Goal: Task Accomplishment & Management: Manage account settings

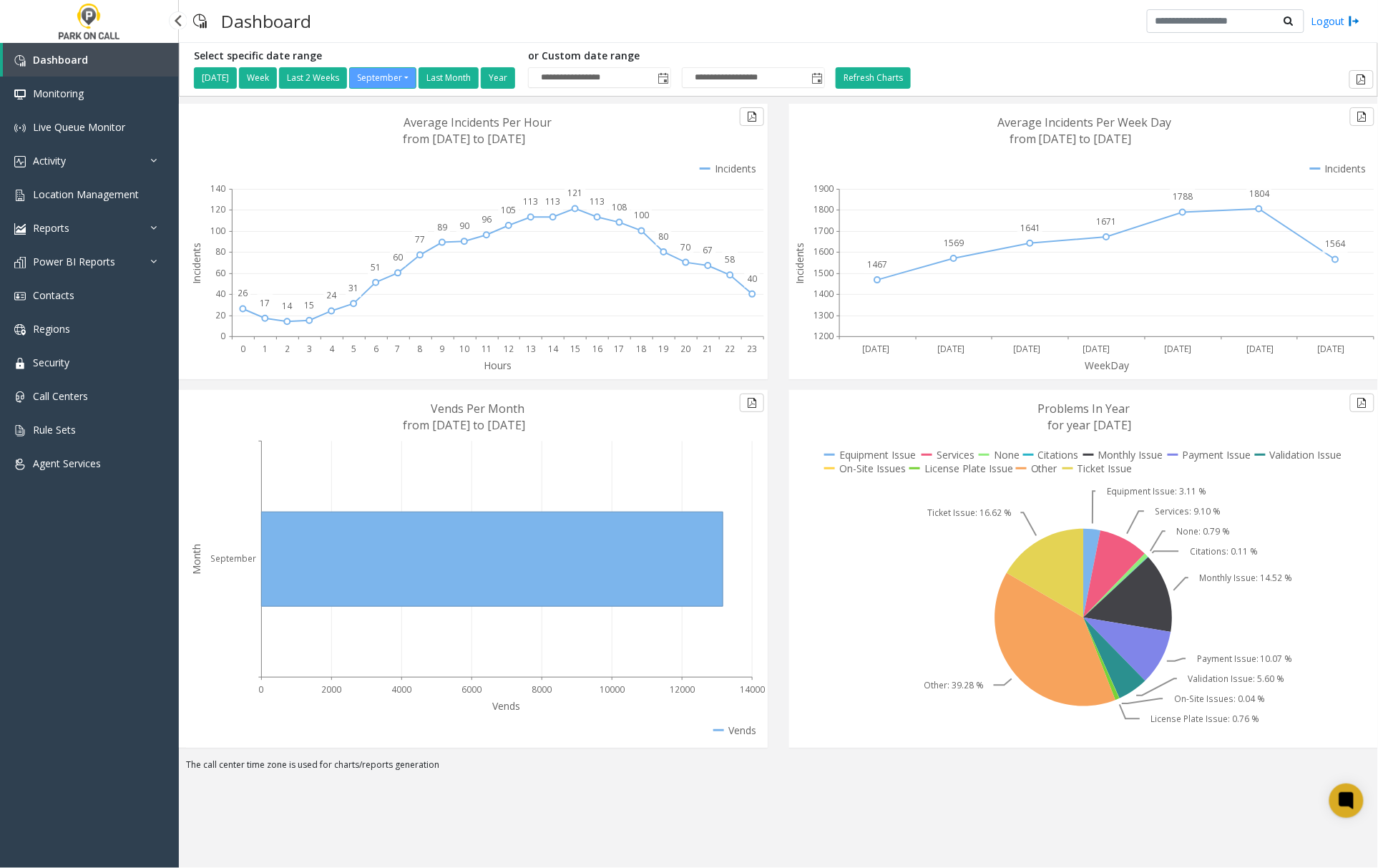
click at [41, 58] on span "Dashboard" at bounding box center [60, 60] width 55 height 14
click at [60, 192] on span "Location Management" at bounding box center [86, 194] width 106 height 14
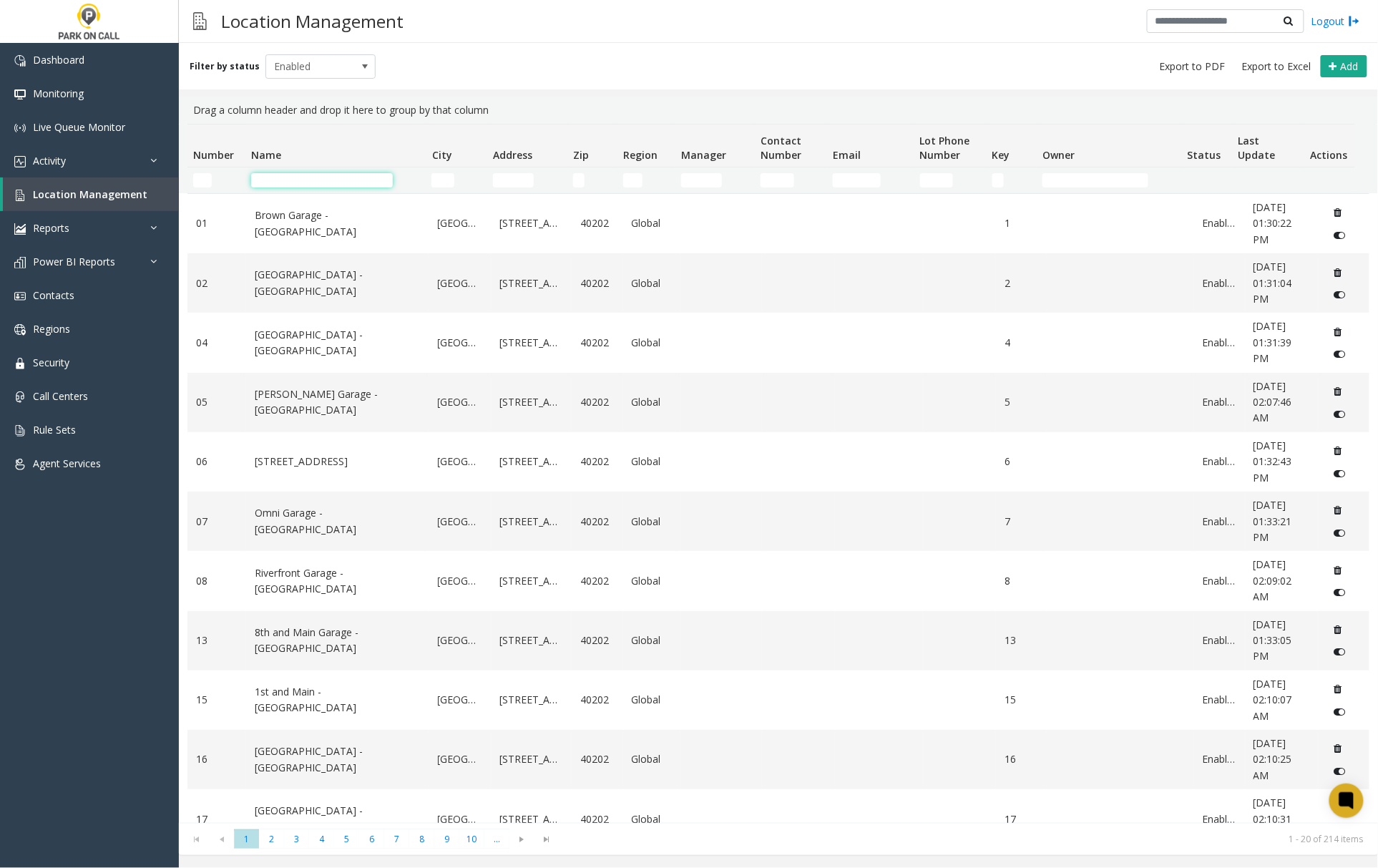
click at [277, 182] on input "Name Filter" at bounding box center [322, 180] width 142 height 14
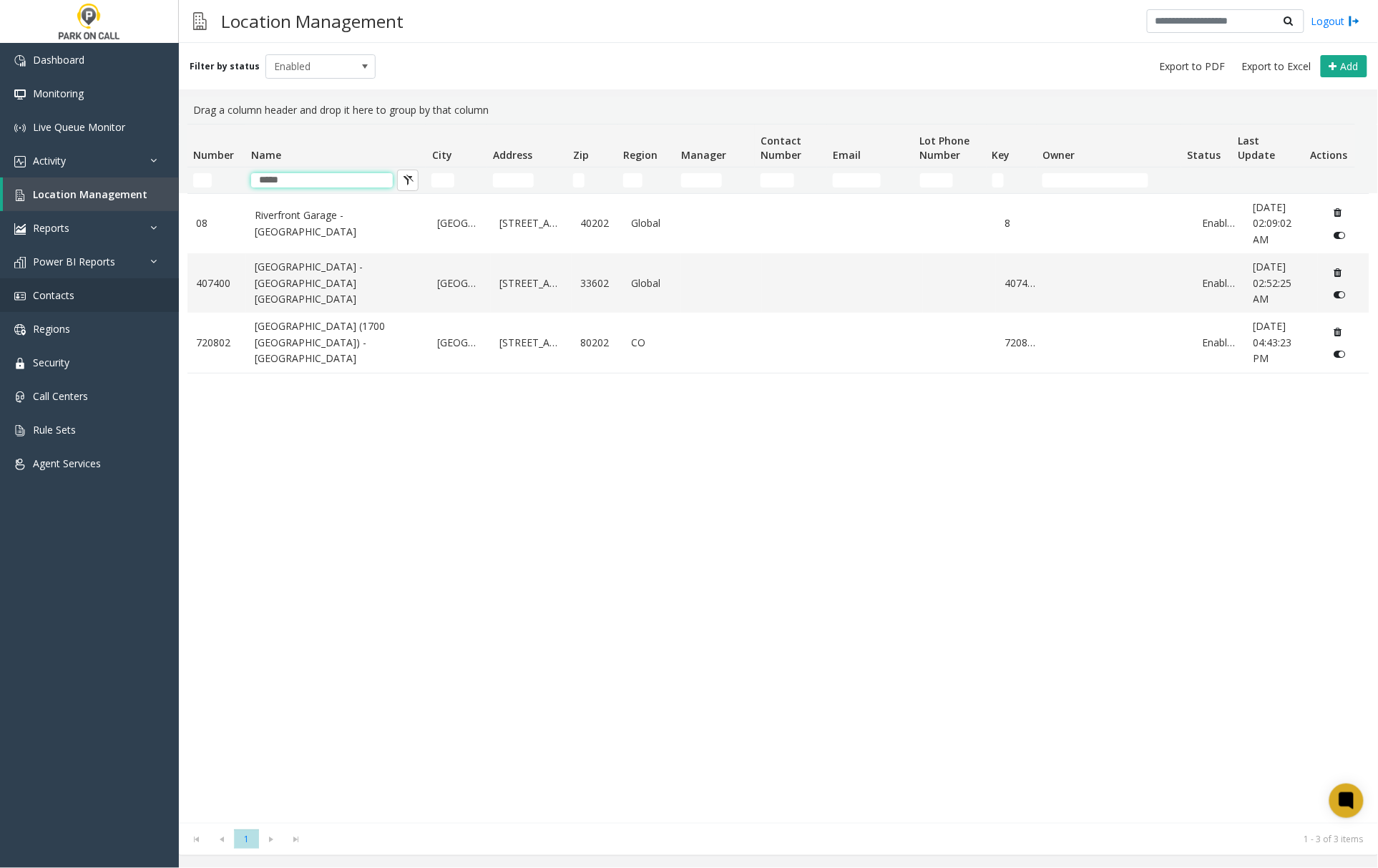
type input "*****"
click at [301, 290] on link "[GEOGRAPHIC_DATA] - [GEOGRAPHIC_DATA] [GEOGRAPHIC_DATA]" at bounding box center [338, 283] width 166 height 48
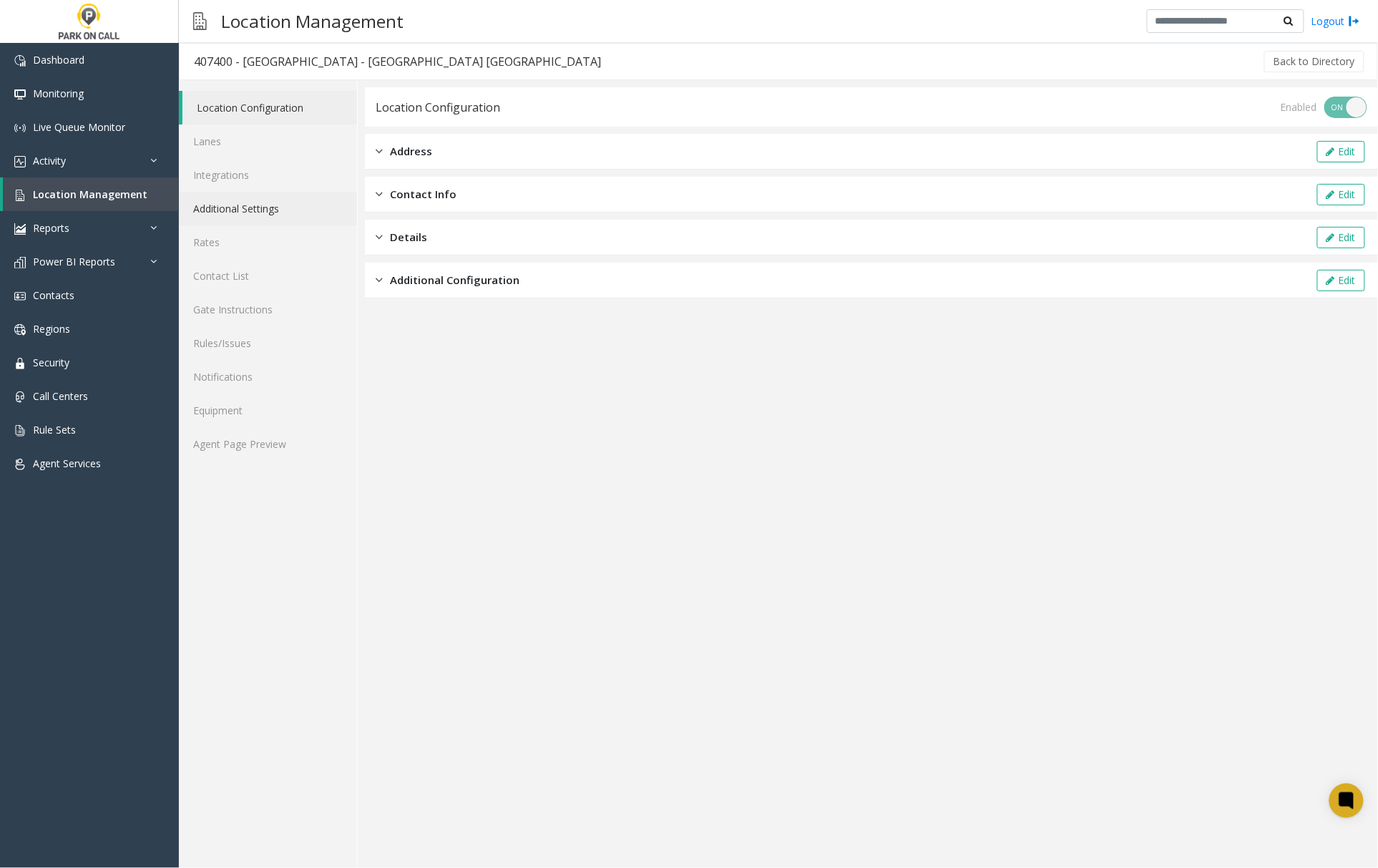
click at [243, 204] on link "Additional Settings" at bounding box center [268, 208] width 178 height 33
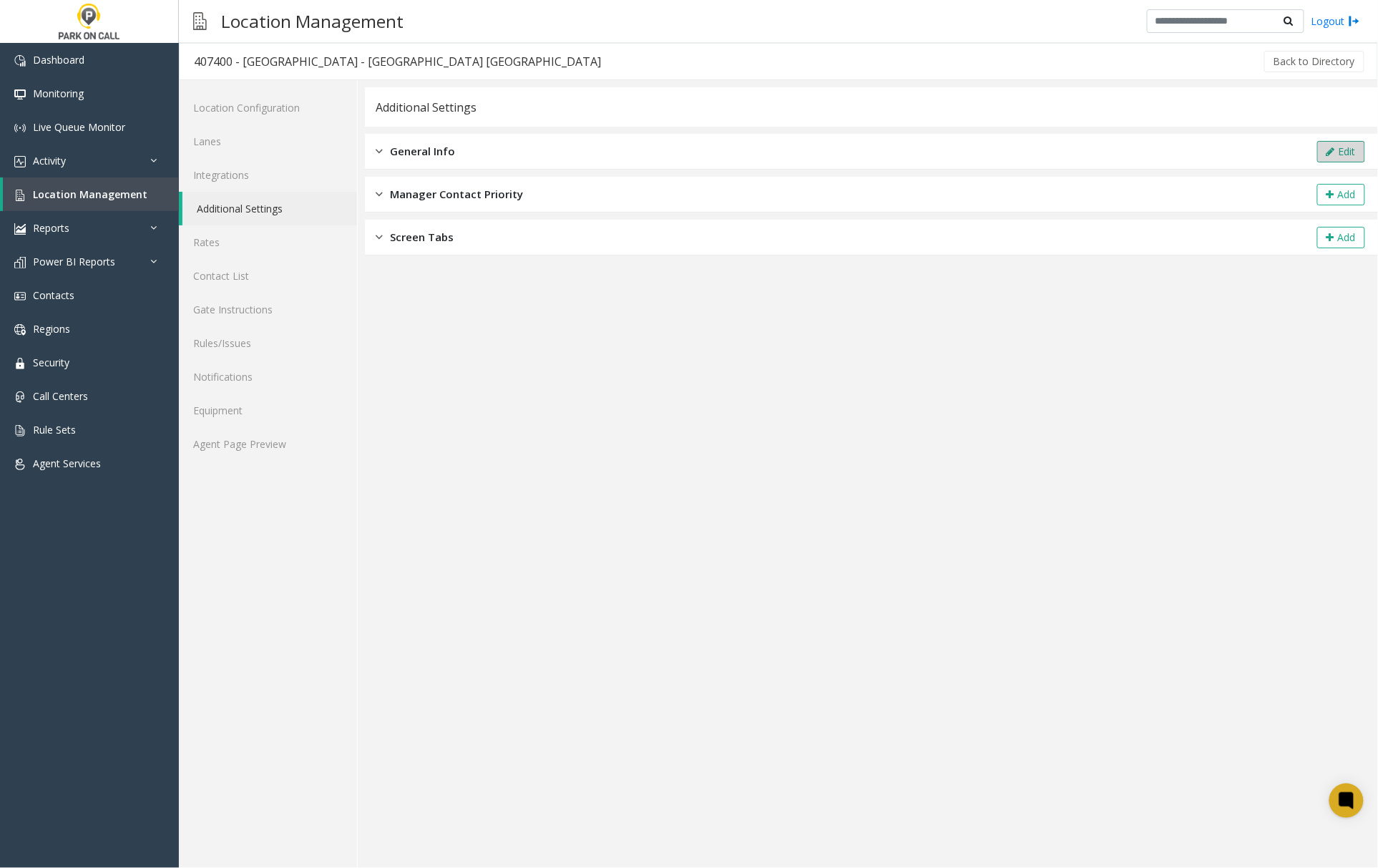
click at [1337, 155] on button "Edit" at bounding box center [1341, 151] width 48 height 22
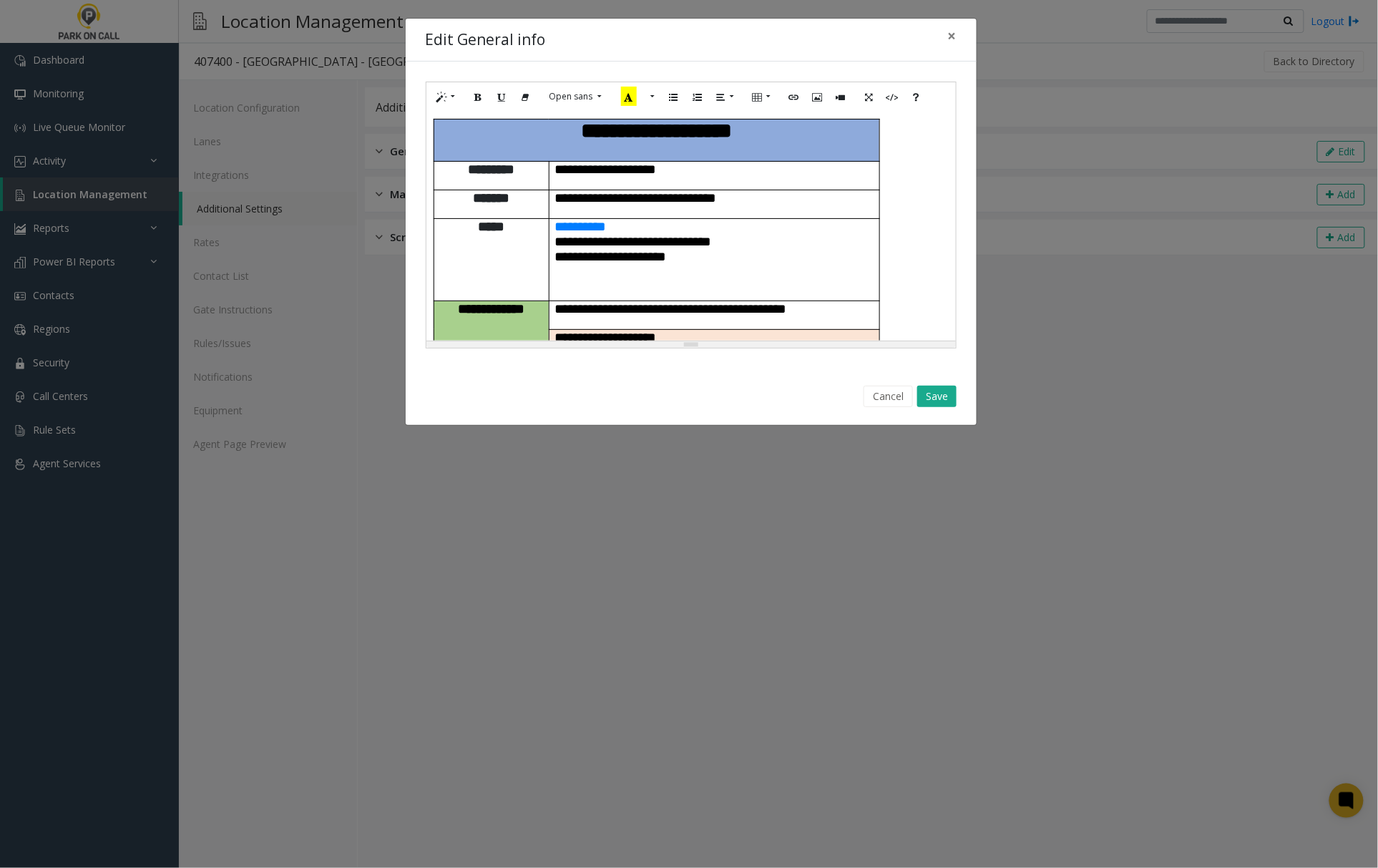
click at [911, 288] on h5 "**********" at bounding box center [684, 611] width 500 height 984
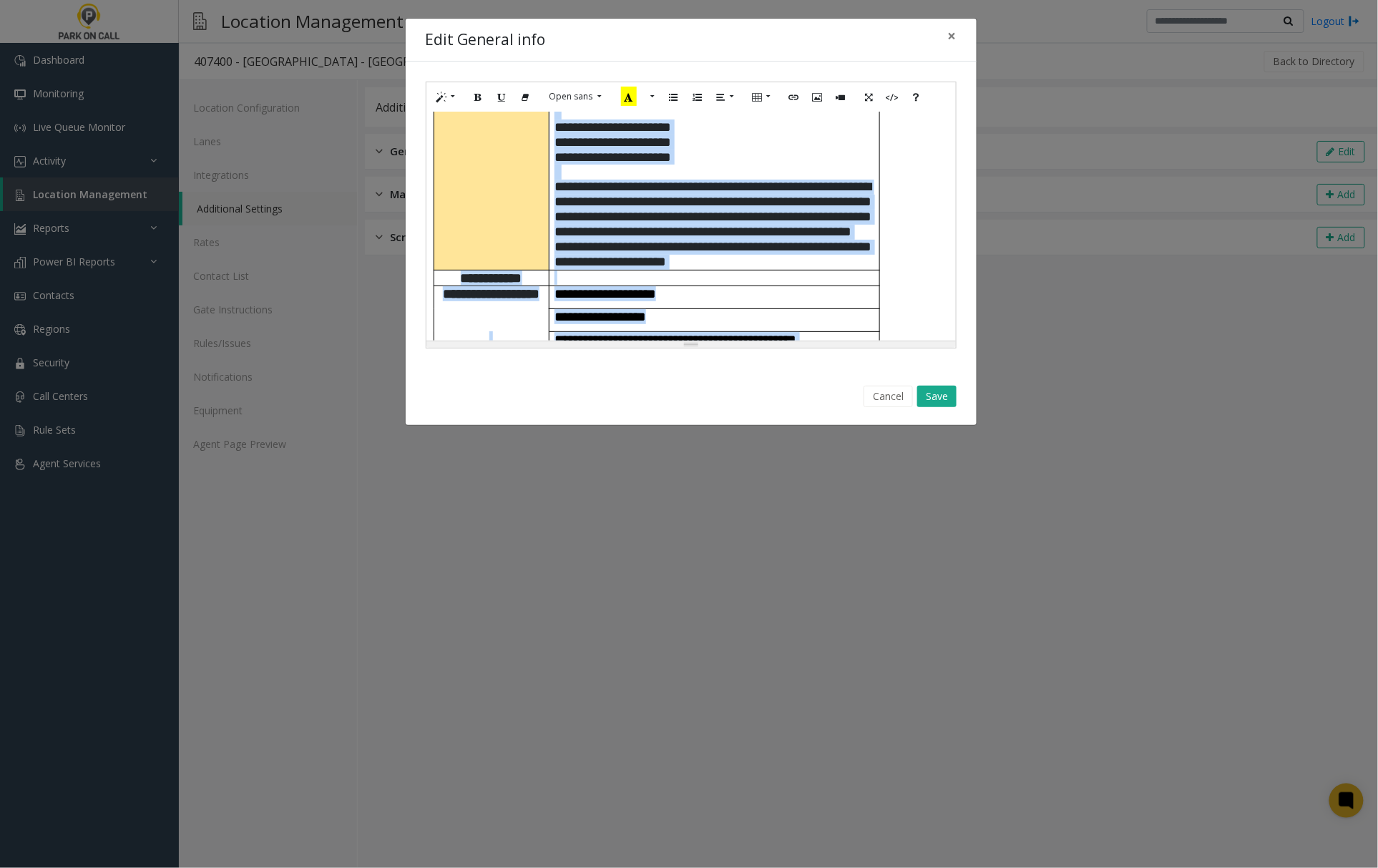
scroll to position [774, 0]
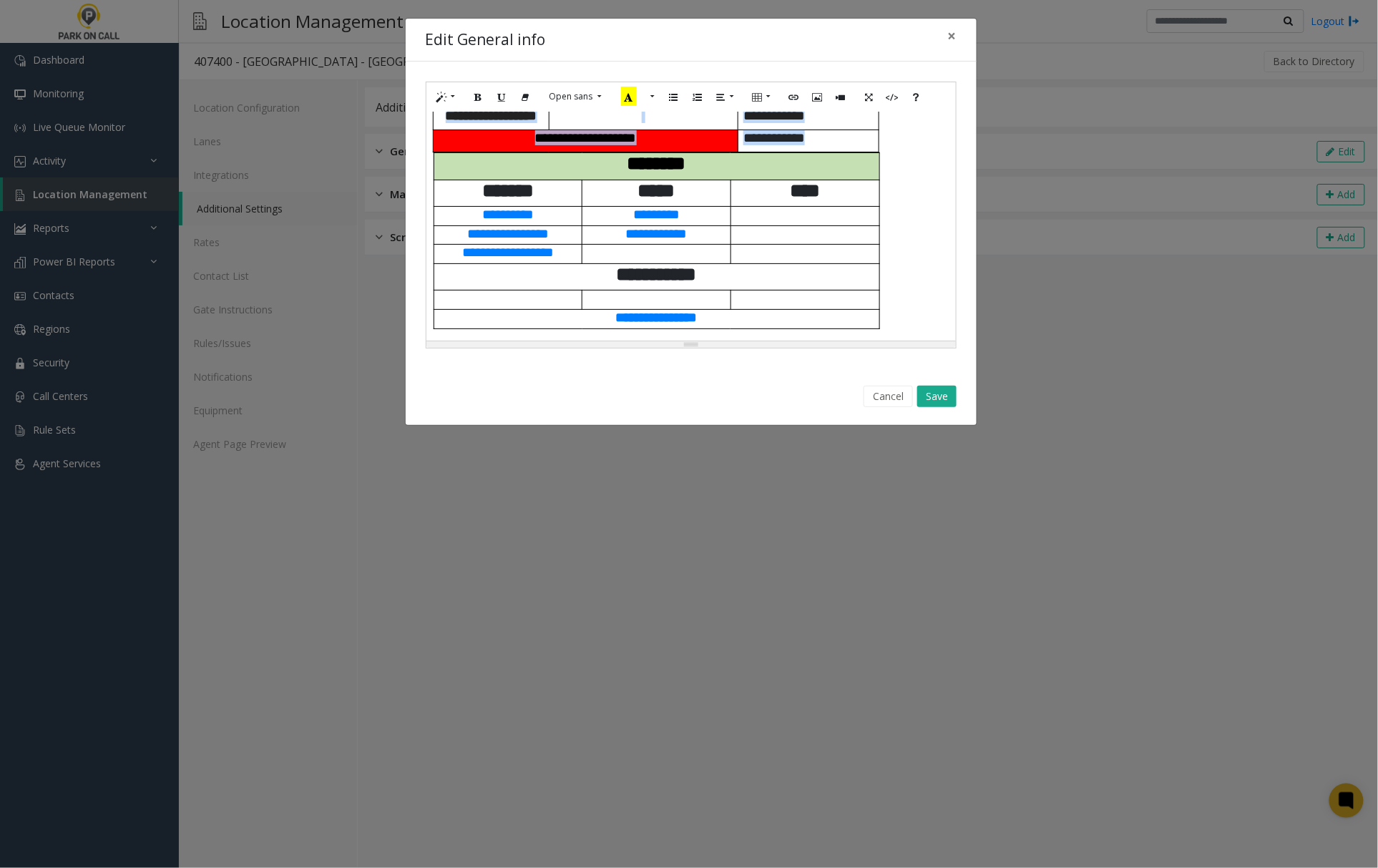
drag, startPoint x: 442, startPoint y: 130, endPoint x: 901, endPoint y: 536, distance: 612.8
click at [901, 536] on div "**********" at bounding box center [689, 434] width 1378 height 868
paste div
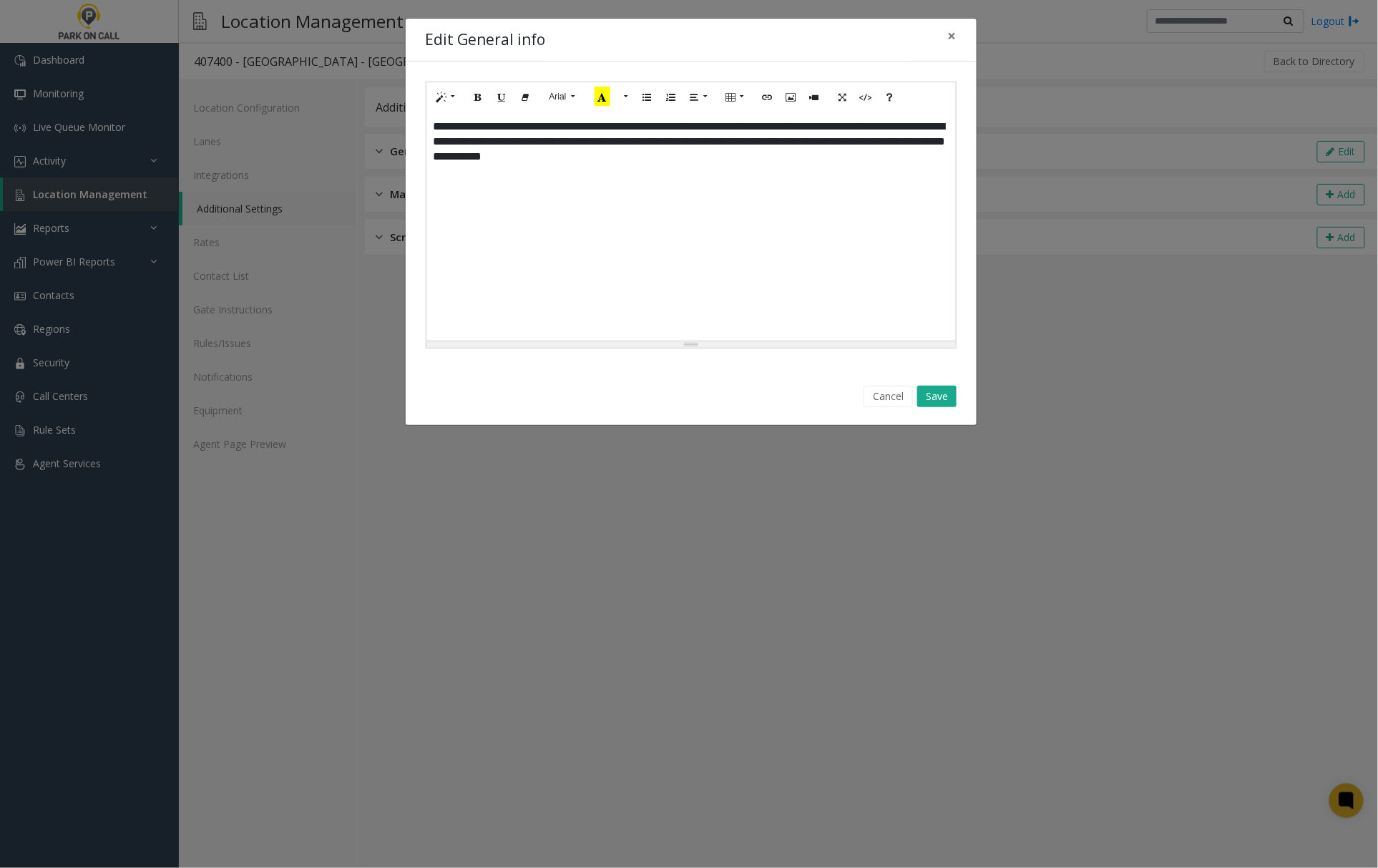
drag, startPoint x: 880, startPoint y: 399, endPoint x: 867, endPoint y: 399, distance: 13.0
click at [880, 399] on button "Cancel" at bounding box center [888, 396] width 49 height 22
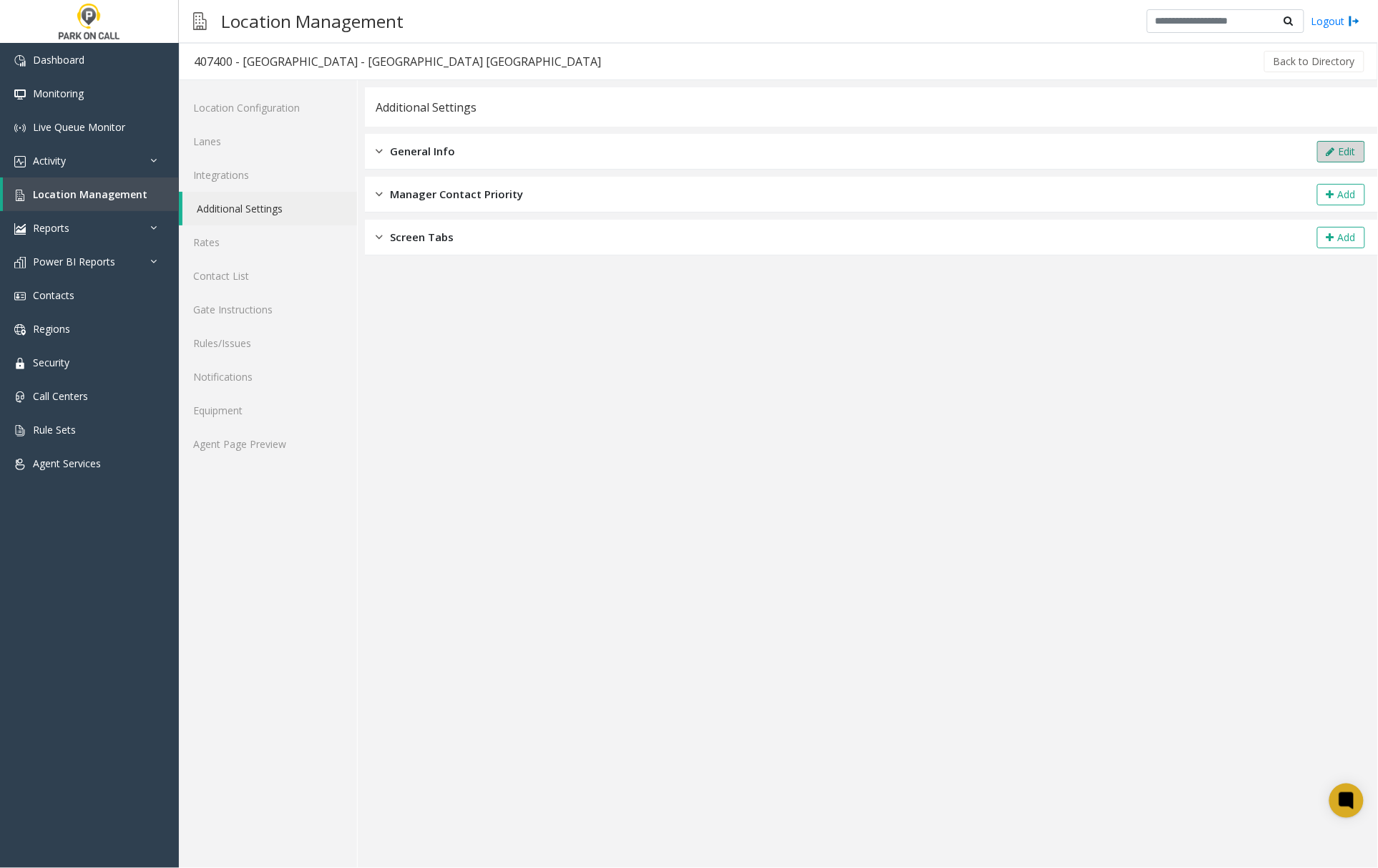
click at [1357, 150] on button "Edit" at bounding box center [1341, 151] width 48 height 22
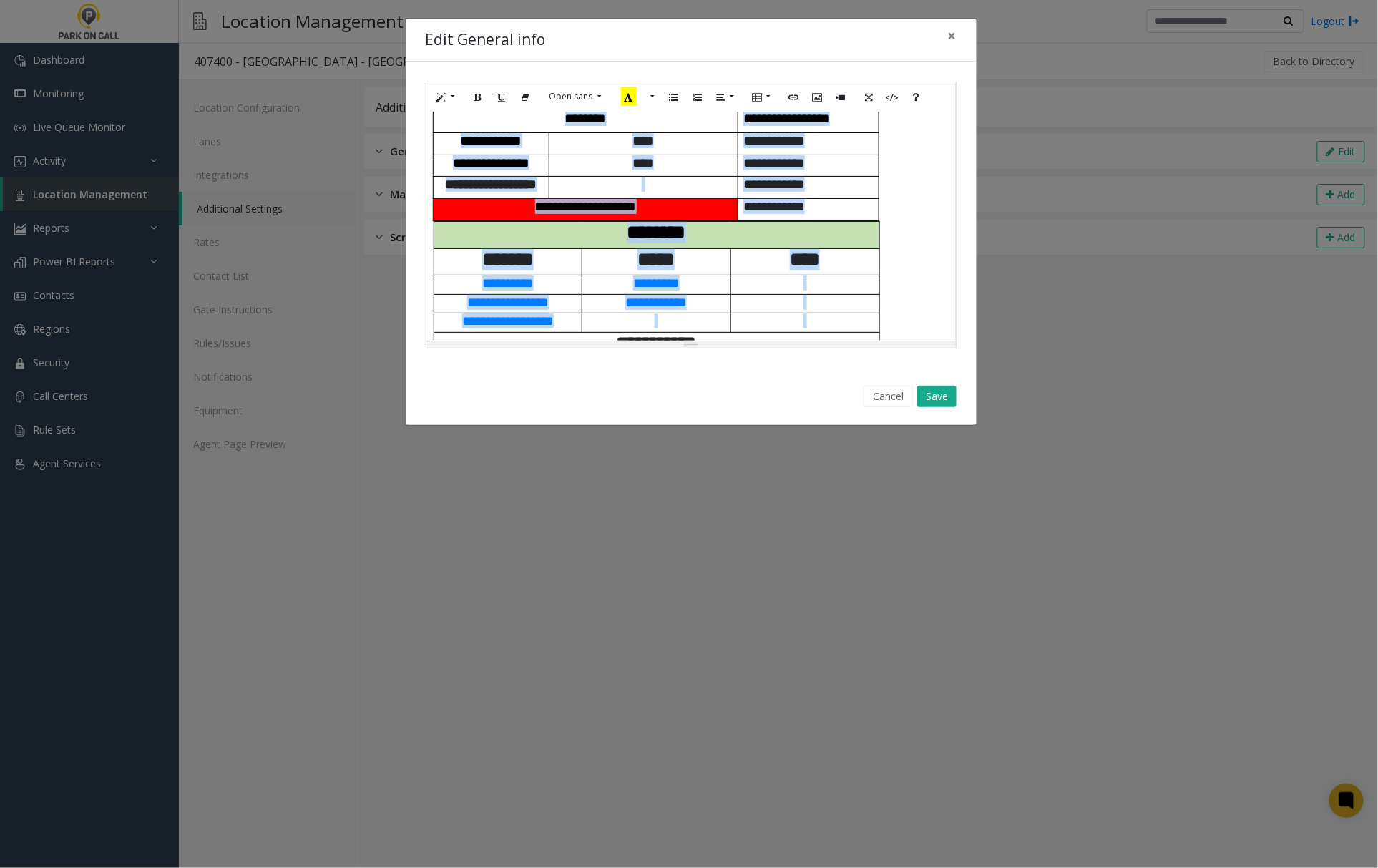
scroll to position [774, 0]
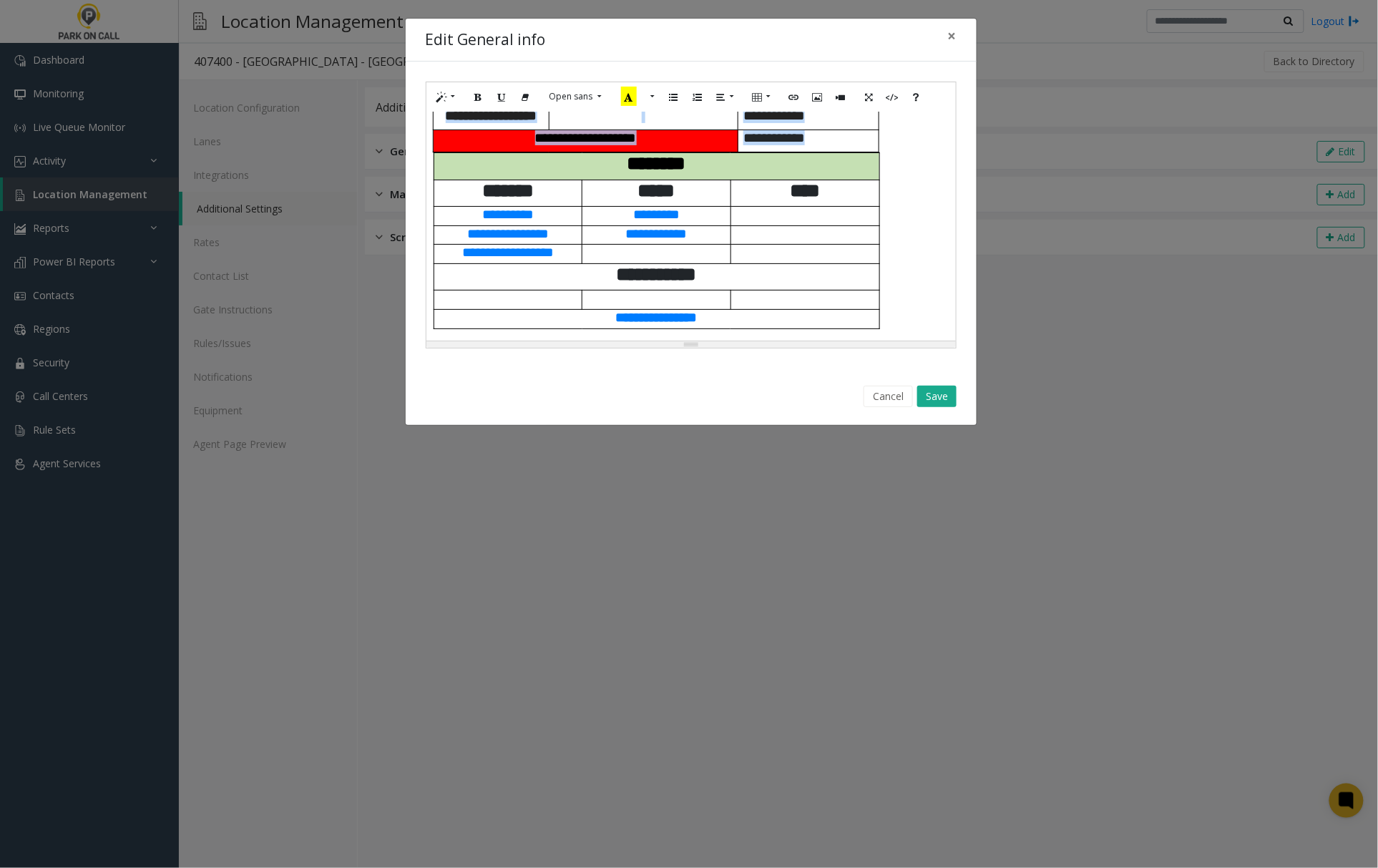
drag, startPoint x: 478, startPoint y: 167, endPoint x: 934, endPoint y: 515, distance: 573.6
click at [934, 515] on div "**********" at bounding box center [689, 434] width 1378 height 868
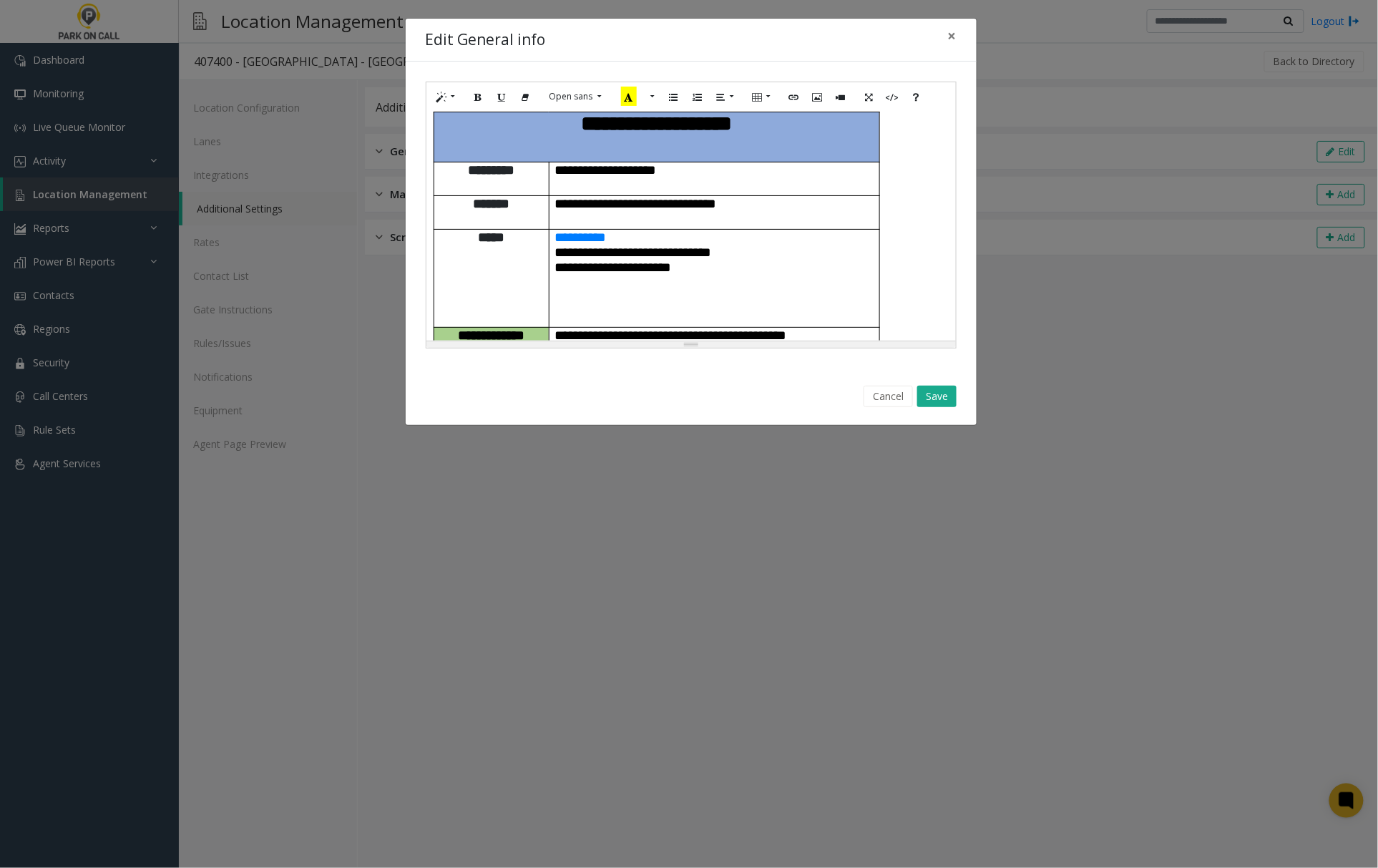
scroll to position [0, 0]
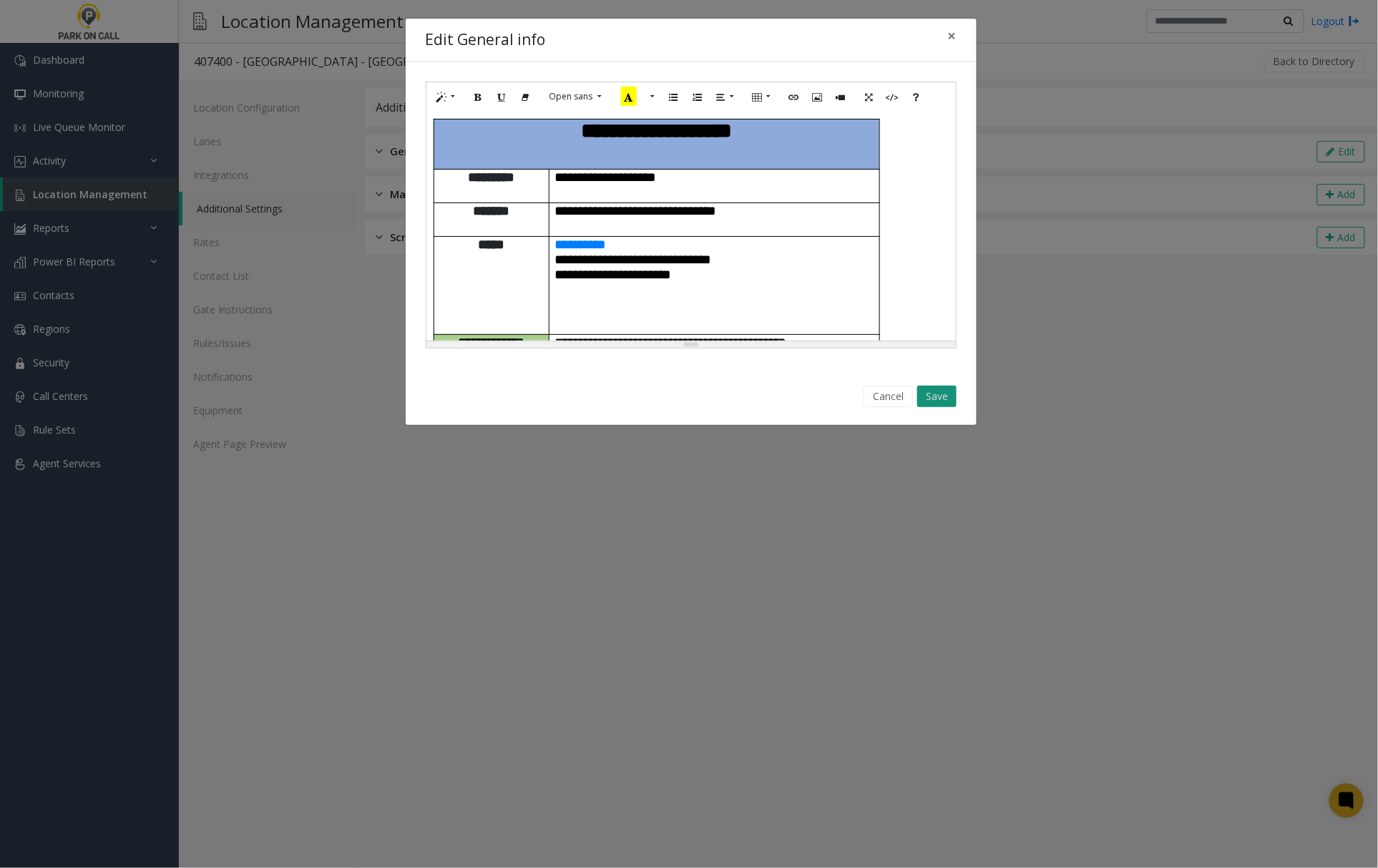
click at [936, 402] on button "Save" at bounding box center [936, 396] width 39 height 22
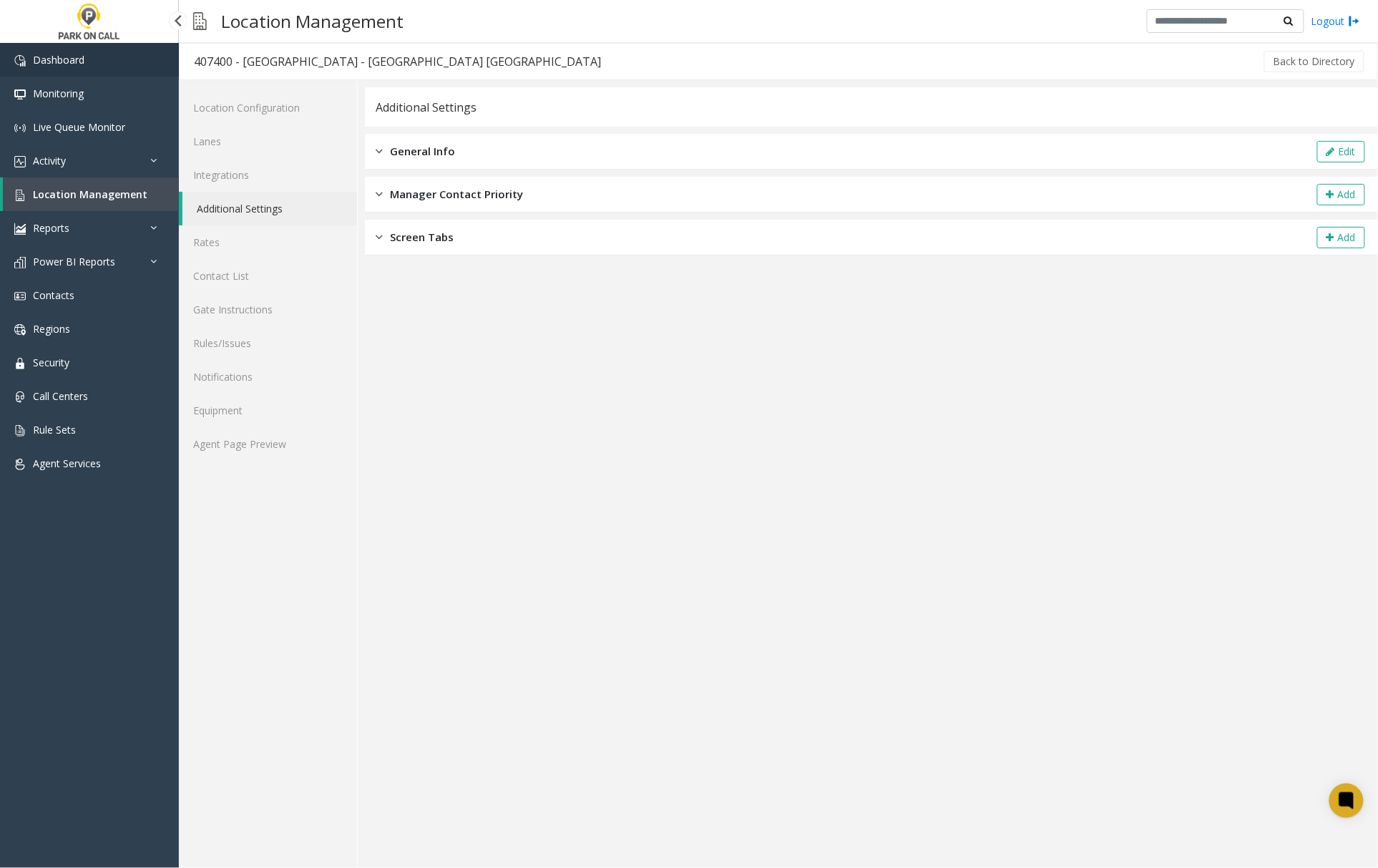
click at [45, 58] on span "Dashboard" at bounding box center [59, 60] width 52 height 14
